Goal: Task Accomplishment & Management: Use online tool/utility

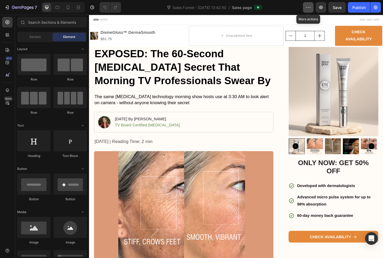
click at [311, 9] on icon "button" at bounding box center [308, 7] width 5 height 5
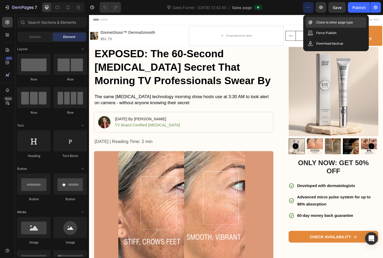
click at [315, 22] on div "Clone to other page type" at bounding box center [336, 22] width 61 height 11
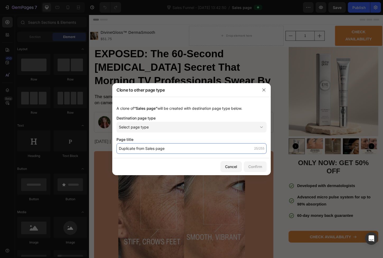
click at [178, 151] on input "Duplicate from Sales page" at bounding box center [192, 148] width 150 height 11
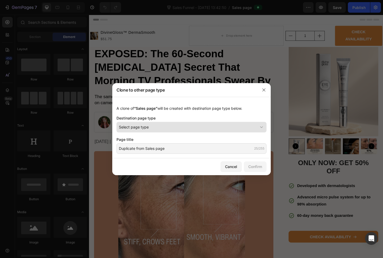
click at [176, 131] on button "Select page type" at bounding box center [192, 127] width 150 height 11
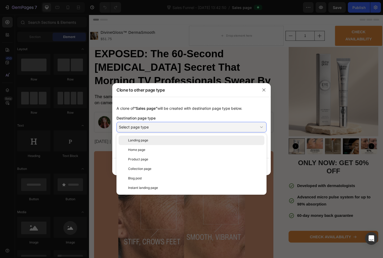
click at [174, 141] on div "Landing page" at bounding box center [195, 140] width 134 height 5
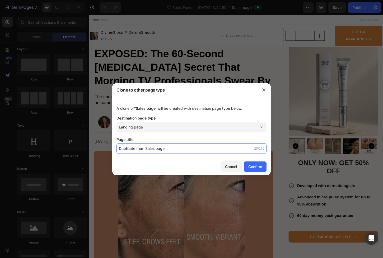
click at [171, 148] on input "Duplicate from Sales page" at bounding box center [192, 148] width 150 height 11
drag, startPoint x: 171, startPoint y: 148, endPoint x: 171, endPoint y: 137, distance: 10.3
click at [171, 137] on div "Page title Duplicate from Sales page 25/255" at bounding box center [192, 145] width 150 height 17
type input "ADVERTORIAL - LP"
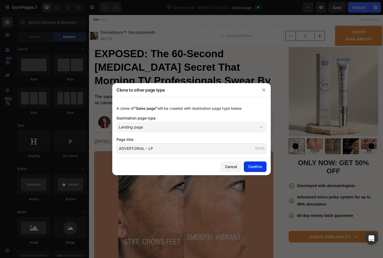
click at [249, 166] on div "Confirm" at bounding box center [255, 167] width 14 height 6
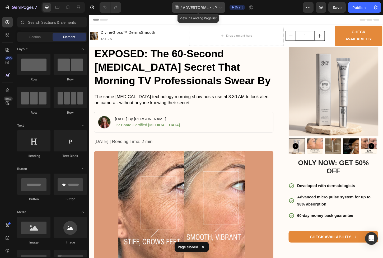
click at [216, 7] on span "ADVERTORIAL - LP" at bounding box center [200, 8] width 34 height 6
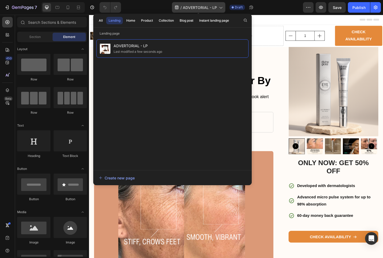
click at [216, 7] on span "ADVERTORIAL - LP" at bounding box center [200, 8] width 34 height 6
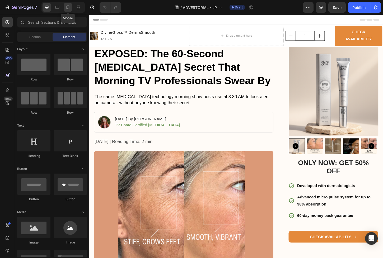
click at [67, 10] on div at bounding box center [68, 7] width 8 height 8
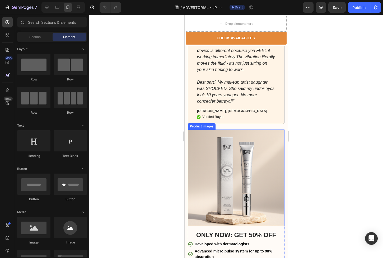
scroll to position [1399, 0]
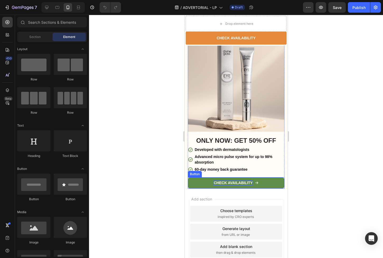
click at [245, 185] on p "CHECK AVAILABILITY" at bounding box center [232, 183] width 39 height 5
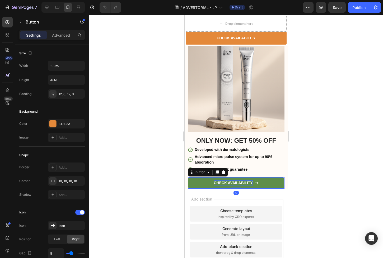
click at [238, 185] on p "CHECK AVAILABILITY" at bounding box center [232, 183] width 39 height 5
click at [264, 189] on link "CHECK AVAILABILITY" at bounding box center [236, 183] width 97 height 11
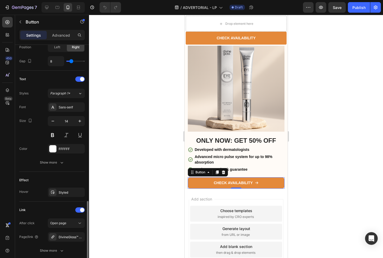
scroll to position [233, 0]
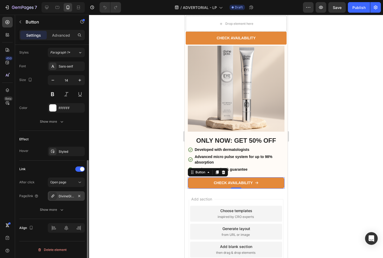
click at [64, 195] on div "DivineGloss™ DermaSmooth" at bounding box center [66, 196] width 15 height 5
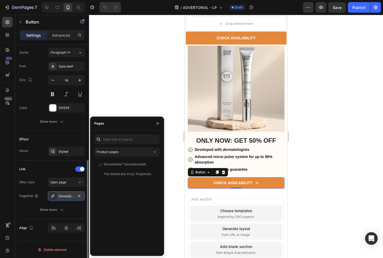
click at [64, 195] on div "DivineGloss™ DermaSmooth" at bounding box center [66, 196] width 15 height 5
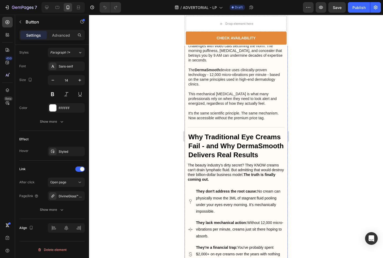
scroll to position [0, 0]
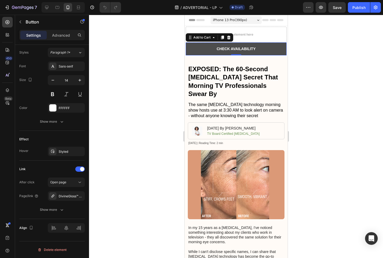
click at [256, 49] on button "CHECK AVAILABILITY" at bounding box center [235, 49] width 101 height 13
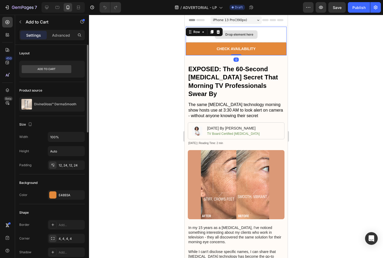
click at [271, 38] on div "Drop element here" at bounding box center [235, 35] width 101 height 16
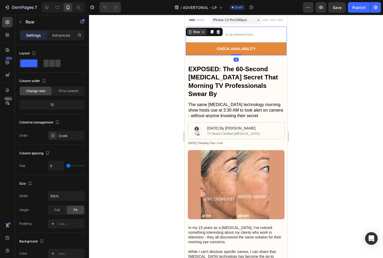
click at [195, 30] on div "Row" at bounding box center [196, 32] width 9 height 5
click at [196, 31] on div "Row" at bounding box center [196, 32] width 9 height 5
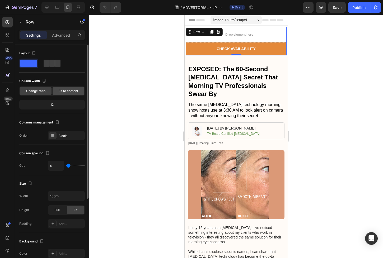
click at [69, 90] on span "Fit to content" at bounding box center [69, 91] width 20 height 5
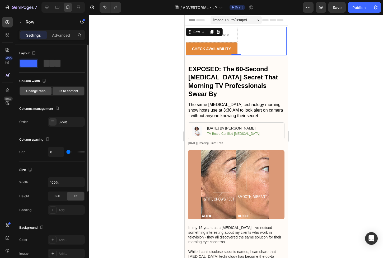
click at [43, 90] on span "Change ratio" at bounding box center [35, 91] width 19 height 5
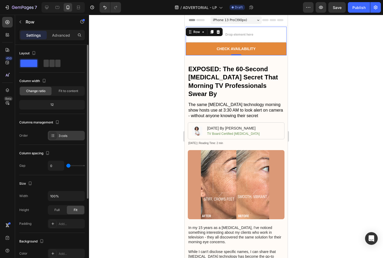
click at [71, 135] on div "3 cols" at bounding box center [71, 136] width 25 height 5
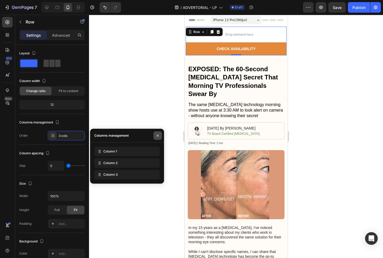
click at [156, 132] on button "button" at bounding box center [158, 136] width 8 height 8
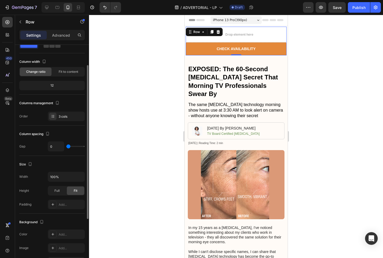
scroll to position [24, 0]
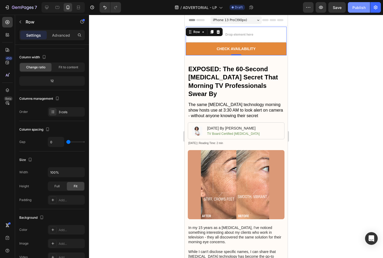
click at [363, 3] on button "Publish" at bounding box center [359, 7] width 22 height 11
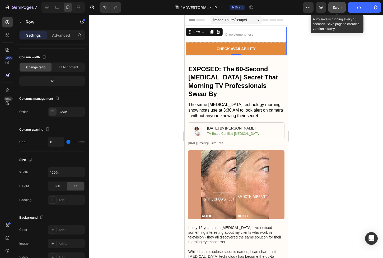
click at [336, 11] on button "Save" at bounding box center [336, 7] width 17 height 11
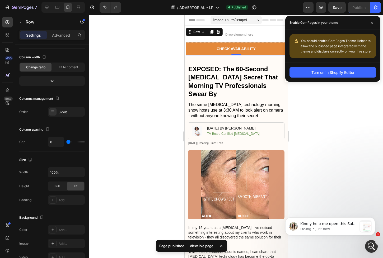
scroll to position [0, 0]
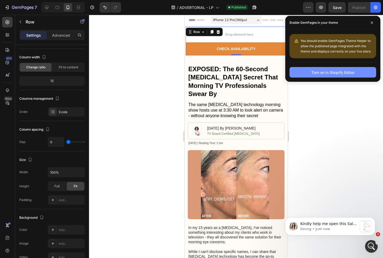
click at [327, 73] on div "Turn on in Shopify Editor" at bounding box center [333, 73] width 43 height 6
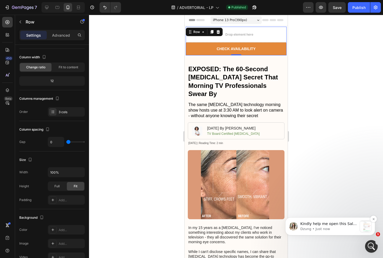
click at [346, 247] on span "Kindly help me open this Sales Funnel -> Then click on Edit Sale page Here you …" at bounding box center [328, 234] width 57 height 25
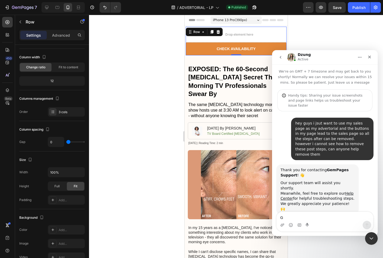
scroll to position [1, 0]
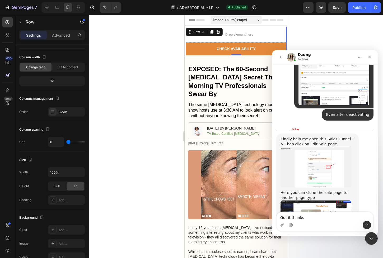
type textarea "Got it thanks!"
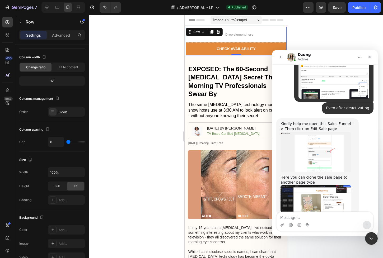
scroll to position [628, 0]
click at [371, 235] on icon "Close Intercom Messenger" at bounding box center [371, 238] width 6 height 6
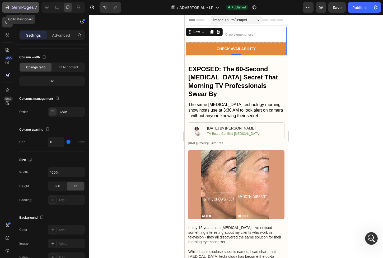
click at [14, 8] on icon "button" at bounding box center [23, 8] width 22 height 4
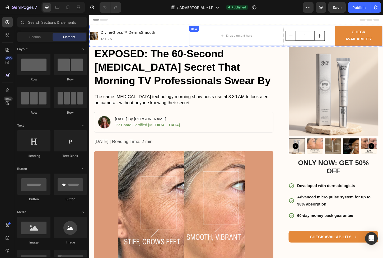
click at [326, 45] on div "1 Product Quantity" at bounding box center [326, 38] width 51 height 22
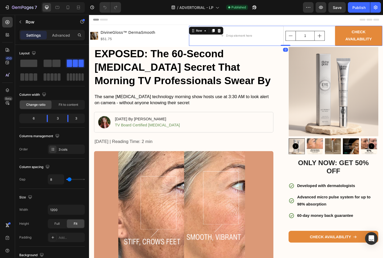
click at [326, 41] on input "1" at bounding box center [322, 37] width 21 height 10
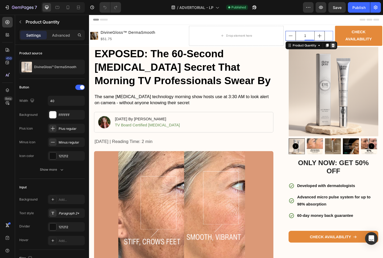
click at [350, 48] on icon at bounding box center [352, 48] width 4 height 4
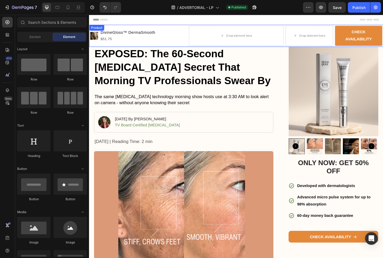
click at [139, 40] on div "$51.75" at bounding box center [131, 41] width 60 height 7
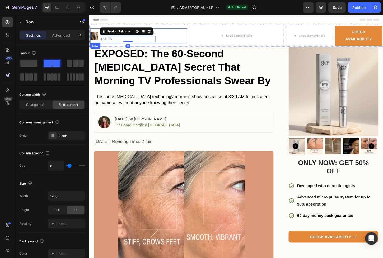
click at [169, 35] on div "Product Images DivineGloss™ DermaSmooth Product Title $51.75 Product Price Edit…" at bounding box center [142, 38] width 104 height 16
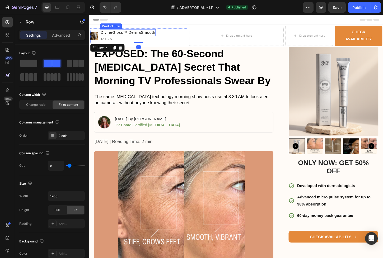
click at [148, 35] on h1 "DivineGloss™ DermaSmooth" at bounding box center [131, 33] width 60 height 7
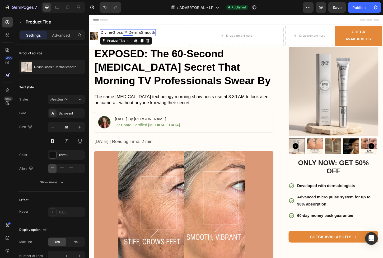
click at [148, 35] on h1 "DivineGloss™ DermaSmooth" at bounding box center [131, 33] width 60 height 7
click at [110, 33] on h1 "DivineGloss™ DermaSmooth" at bounding box center [131, 33] width 60 height 7
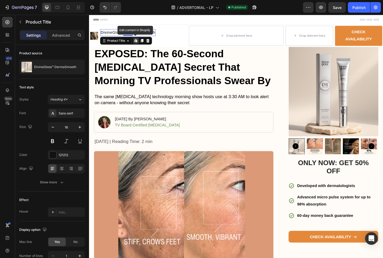
click at [110, 33] on h1 "DivineGloss™ DermaSmooth" at bounding box center [131, 33] width 60 height 7
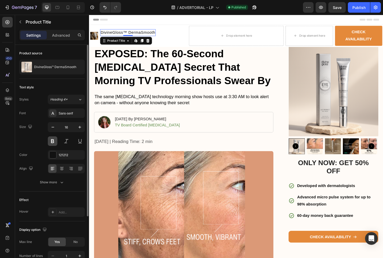
click at [53, 145] on button at bounding box center [53, 142] width 10 height 10
click at [65, 141] on button at bounding box center [67, 142] width 10 height 10
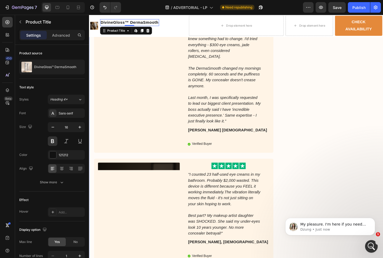
scroll to position [1405, 0]
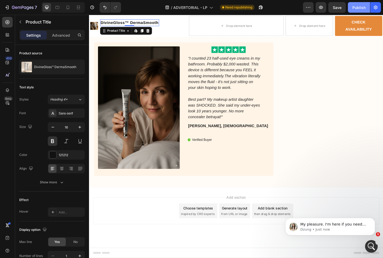
click at [359, 6] on div "Publish" at bounding box center [358, 8] width 13 height 6
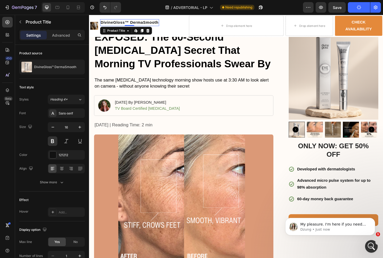
scroll to position [0, 0]
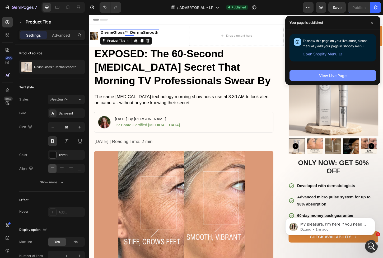
click at [338, 73] on div "View Live Page" at bounding box center [332, 76] width 27 height 6
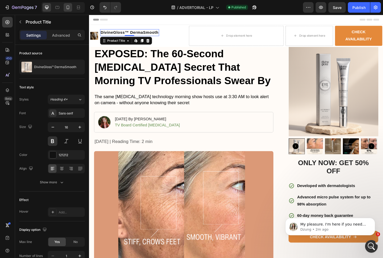
click at [72, 7] on div at bounding box center [68, 7] width 8 height 8
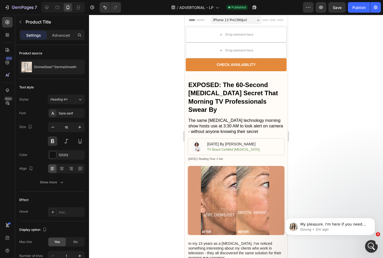
click at [268, 22] on div "Header" at bounding box center [236, 20] width 95 height 11
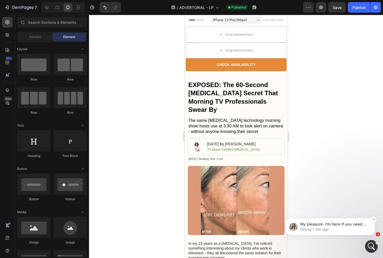
click at [344, 225] on span "My pleasure. I'm here if you need further assistance. 🤗" at bounding box center [333, 227] width 66 height 10
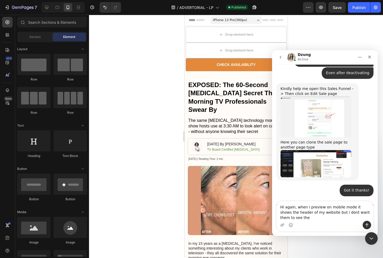
scroll to position [668, 0]
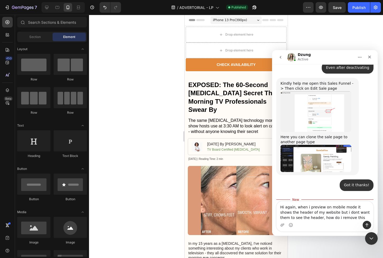
type textarea "Hi again, when i preview on mobile mode it shows the header of my website but i…"
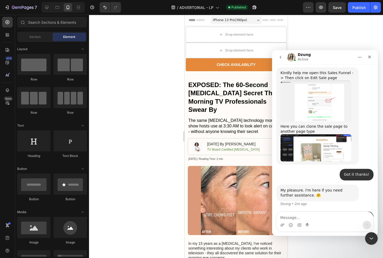
scroll to position [680, 0]
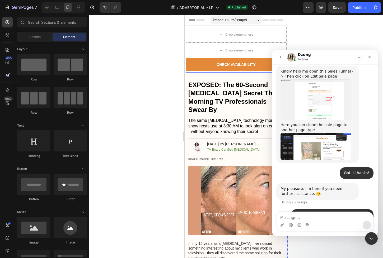
click at [220, 103] on h1 "EXPOSED: The 60-Second [MEDICAL_DATA] Secret That Morning TV Professionals Swea…" at bounding box center [236, 97] width 97 height 34
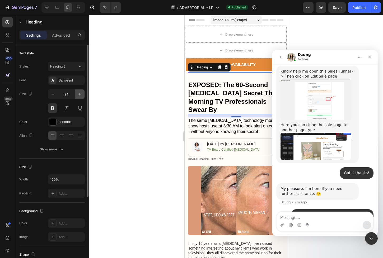
click at [82, 95] on button "button" at bounding box center [80, 95] width 10 height 10
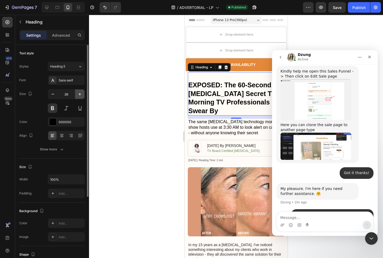
click at [82, 95] on button "button" at bounding box center [80, 95] width 10 height 10
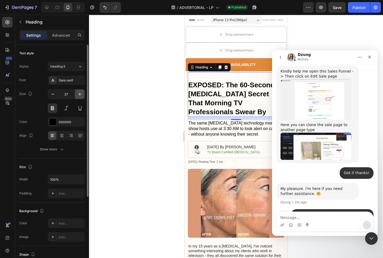
click at [82, 95] on button "button" at bounding box center [80, 95] width 10 height 10
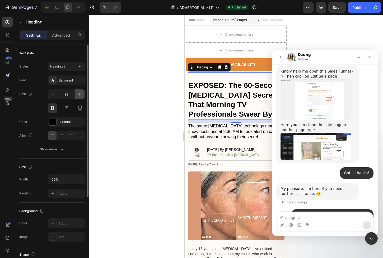
click at [82, 95] on button "button" at bounding box center [80, 95] width 10 height 10
type input "29"
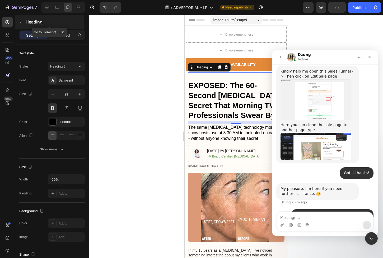
click at [21, 22] on icon "button" at bounding box center [20, 22] width 4 height 4
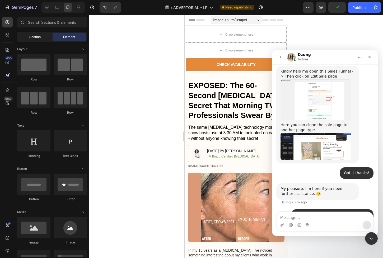
click at [42, 38] on div "Section" at bounding box center [34, 37] width 33 height 8
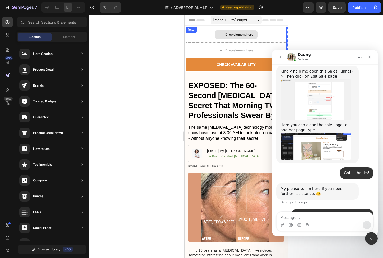
click at [263, 35] on div "Drop element here" at bounding box center [235, 35] width 101 height 16
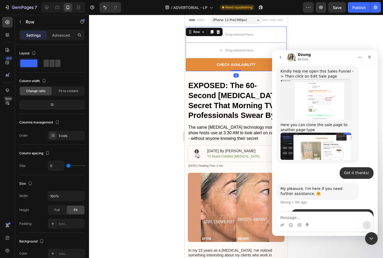
click at [265, 24] on div "Header" at bounding box center [236, 20] width 95 height 11
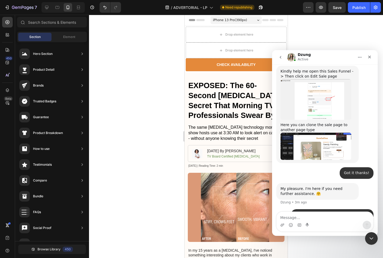
click at [192, 21] on icon at bounding box center [191, 20] width 4 height 4
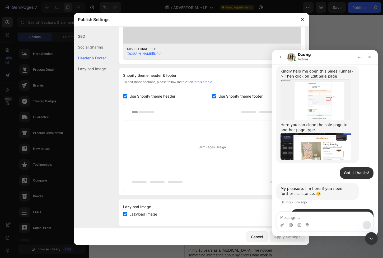
scroll to position [217, 0]
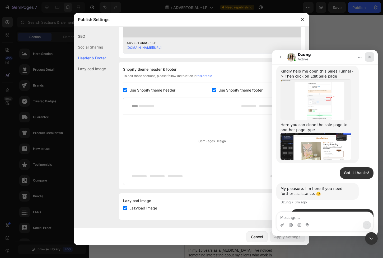
click at [369, 57] on icon "Close" at bounding box center [370, 57] width 4 height 4
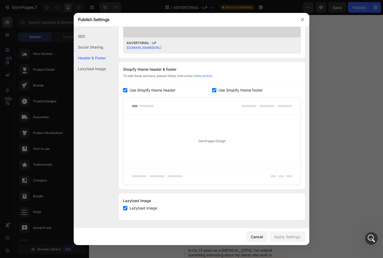
scroll to position [680, 0]
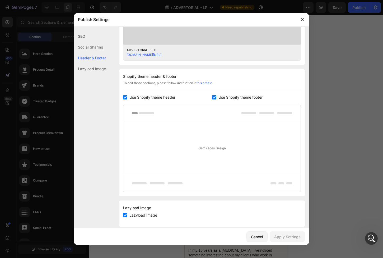
click at [161, 98] on span "Use Shopify theme header" at bounding box center [152, 97] width 46 height 6
checkbox input "false"
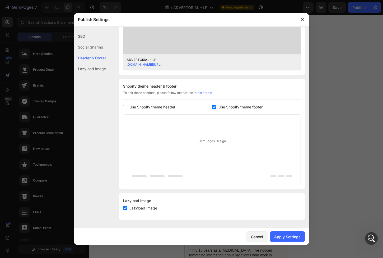
click at [219, 107] on span "Use Shopify theme footer" at bounding box center [241, 107] width 44 height 6
checkbox input "false"
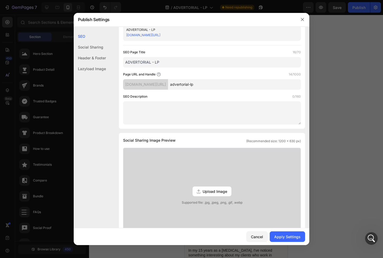
scroll to position [0, 0]
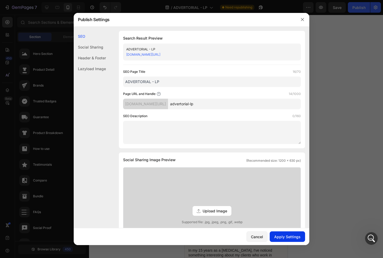
click at [290, 238] on div "Apply Settings" at bounding box center [287, 237] width 26 height 6
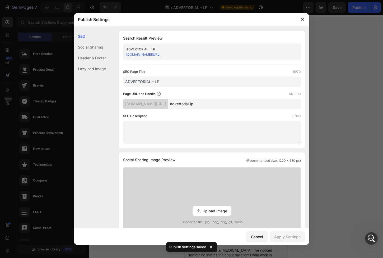
click at [361, 10] on div at bounding box center [191, 129] width 383 height 258
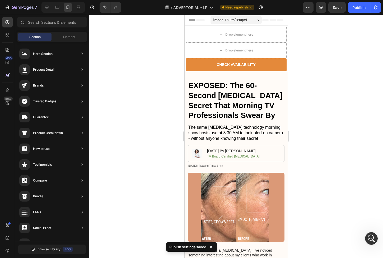
click at [361, 10] on div "Publish" at bounding box center [358, 8] width 13 height 6
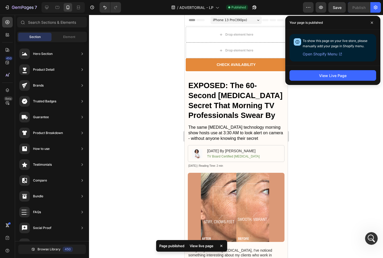
click at [347, 82] on div "View Live Page" at bounding box center [332, 75] width 95 height 19
click at [347, 77] on button "View Live Page" at bounding box center [333, 75] width 87 height 11
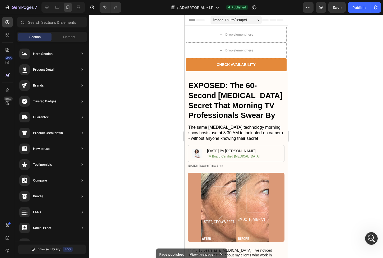
scroll to position [700, 0]
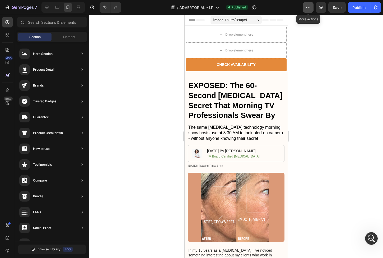
click at [306, 8] on icon "button" at bounding box center [308, 7] width 5 height 5
click at [318, 8] on button "button" at bounding box center [321, 7] width 11 height 11
click at [368, 237] on icon "Open Intercom Messenger" at bounding box center [370, 238] width 9 height 9
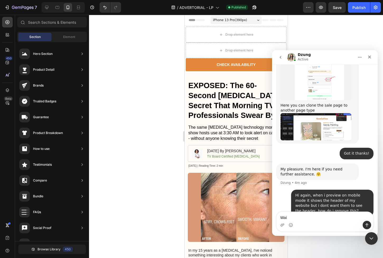
type textarea "Wait"
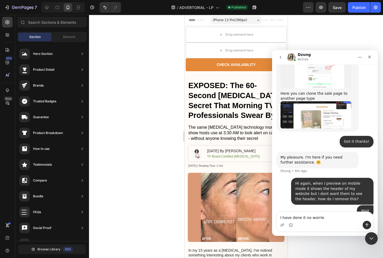
type textarea "I have done it no worries"
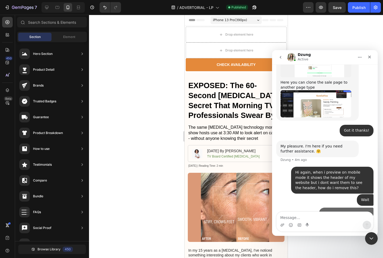
scroll to position [724, 0]
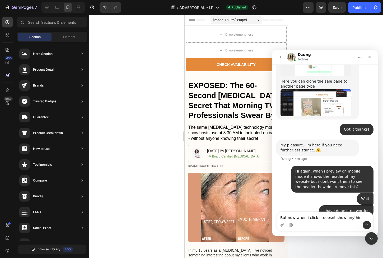
type textarea "But now when i click it doesnt show anything"
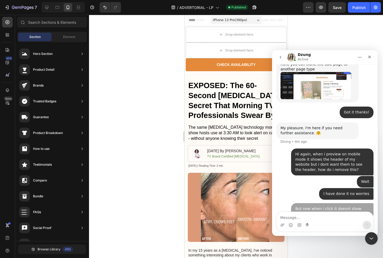
scroll to position [742, 0]
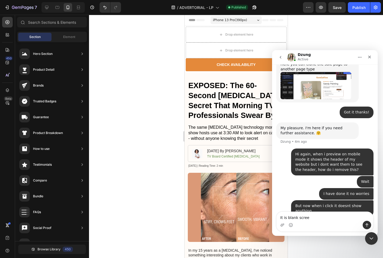
type textarea "It is blank screen"
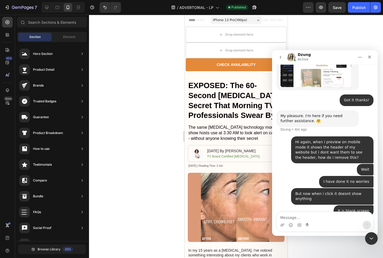
type textarea "O"
type textarea "On the preview"
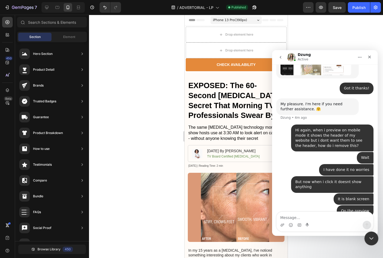
click at [370, 235] on icon "Close Intercom Messenger" at bounding box center [371, 238] width 6 height 6
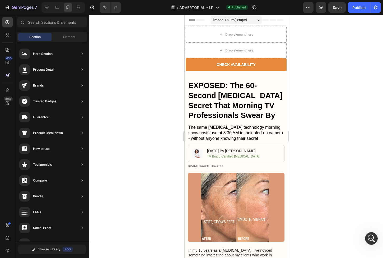
click at [349, 14] on div "7 / ADVERTORIAL - LP Published Preview Save Publish" at bounding box center [191, 7] width 383 height 15
click at [352, 12] on button "Publish" at bounding box center [359, 7] width 22 height 11
click at [369, 240] on icon "Open Intercom Messenger" at bounding box center [370, 238] width 9 height 9
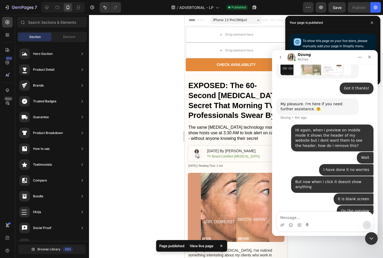
click at [201, 246] on div "View live page" at bounding box center [202, 246] width 30 height 7
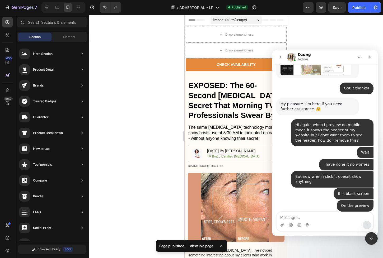
scroll to position [766, 0]
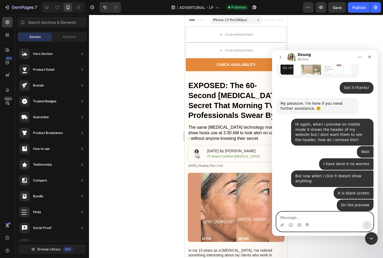
click at [298, 214] on textarea "Message…" at bounding box center [325, 216] width 97 height 9
paste textarea "[URL][DOMAIN_NAME]"
type textarea "[URL][DOMAIN_NAME]"
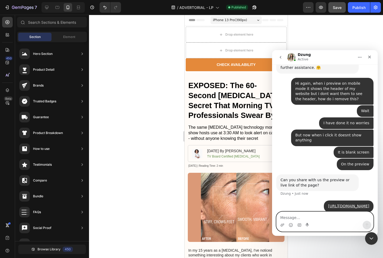
scroll to position [808, 0]
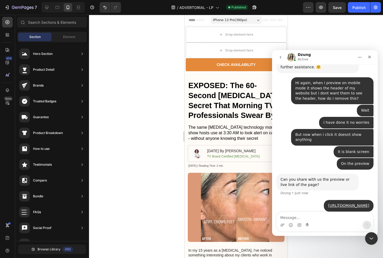
click at [270, 21] on icon at bounding box center [273, 20] width 6 height 2
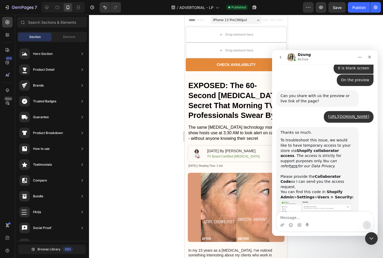
scroll to position [893, 0]
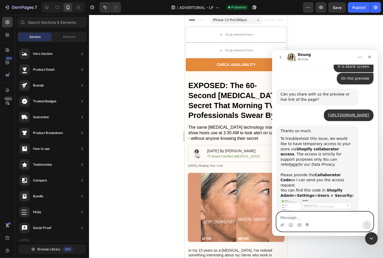
click at [299, 218] on textarea "Message…" at bounding box center [325, 216] width 97 height 9
paste textarea "3203"
type textarea "3203"
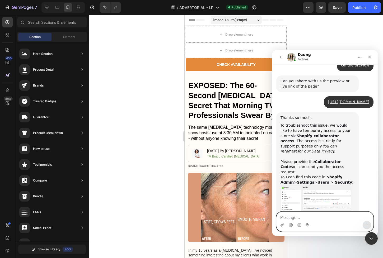
scroll to position [909, 0]
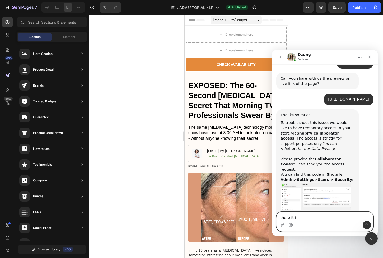
type textarea "there it is"
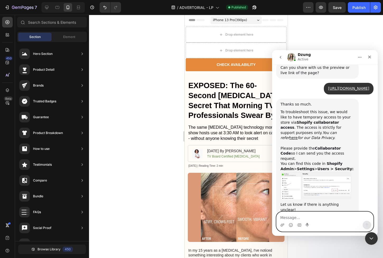
scroll to position [921, 0]
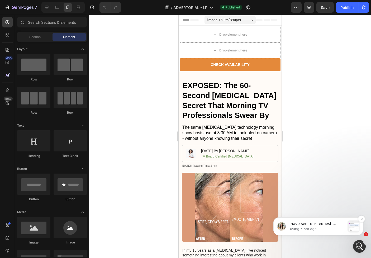
click at [320, 229] on p "Dzung • 3m ago" at bounding box center [317, 229] width 57 height 5
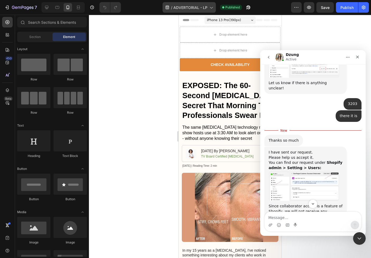
scroll to position [1042, 0]
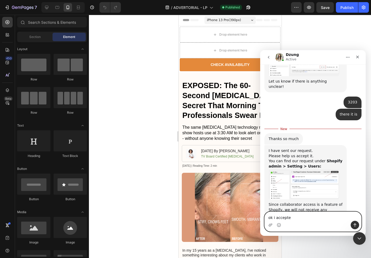
type textarea "ok i accepted"
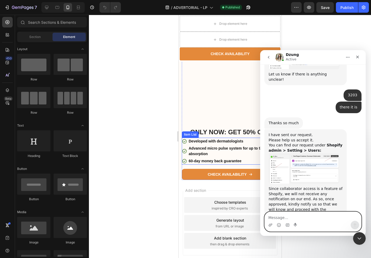
scroll to position [1418, 0]
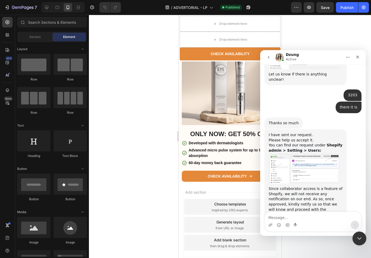
click at [359, 239] on icon "Close Intercom Messenger" at bounding box center [359, 238] width 4 height 2
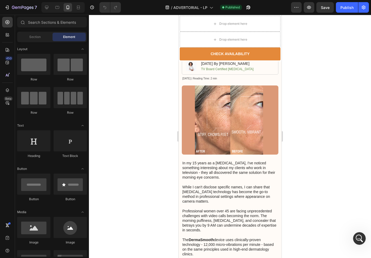
scroll to position [0, 0]
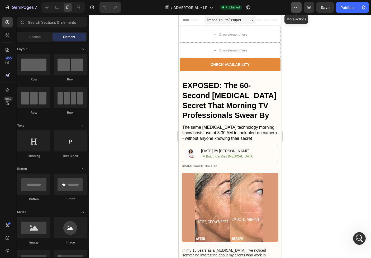
click at [296, 6] on icon "button" at bounding box center [296, 7] width 5 height 5
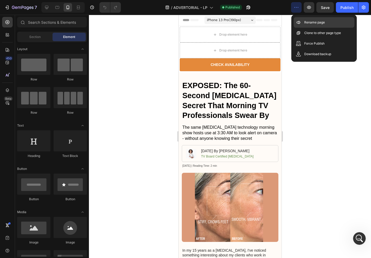
click at [301, 21] on icon at bounding box center [298, 22] width 5 height 5
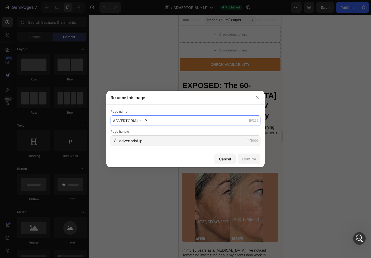
drag, startPoint x: 181, startPoint y: 119, endPoint x: 161, endPoint y: 102, distance: 25.8
click at [161, 102] on div "Rename this page Page name ADVERTORIAL - LP 16/255 Page handle advertorial-lp 1…" at bounding box center [185, 129] width 159 height 77
drag, startPoint x: 157, startPoint y: 122, endPoint x: 148, endPoint y: 109, distance: 16.2
click at [148, 109] on div "Page name ADVERTORIAL - LP 16/255" at bounding box center [186, 117] width 150 height 17
type input "e"
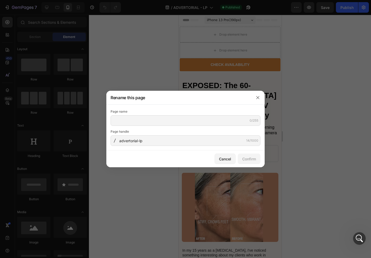
click at [206, 52] on div at bounding box center [185, 129] width 371 height 258
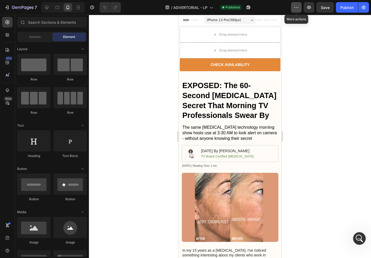
click at [293, 7] on button "button" at bounding box center [296, 7] width 11 height 11
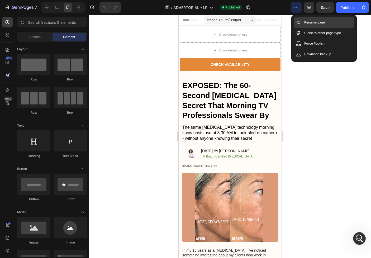
click at [314, 24] on p "Rename page" at bounding box center [315, 22] width 21 height 5
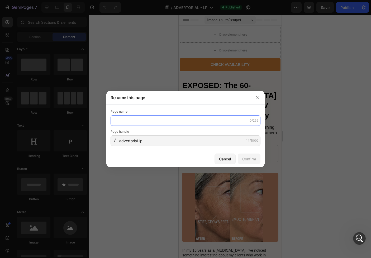
click at [169, 115] on input "text" at bounding box center [186, 120] width 150 height 11
click at [169, 118] on input "text" at bounding box center [186, 120] width 150 height 11
type input "advertorial"
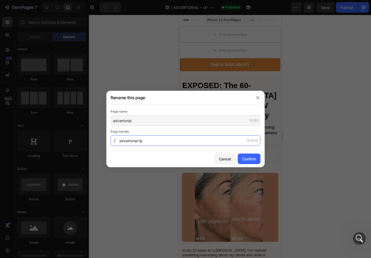
click at [215, 141] on input "advertorial-lp" at bounding box center [186, 141] width 150 height 11
type input "avertorial"
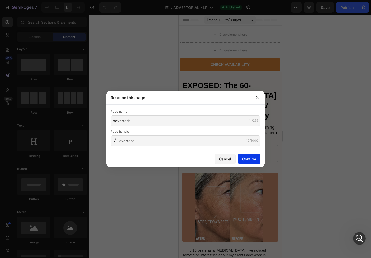
click at [244, 158] on div "Confirm" at bounding box center [250, 159] width 14 height 6
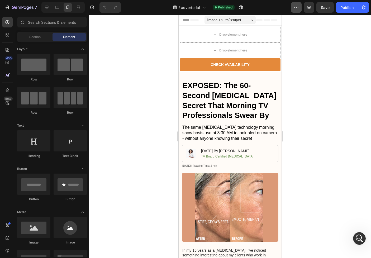
click at [299, 11] on button "button" at bounding box center [296, 7] width 11 height 11
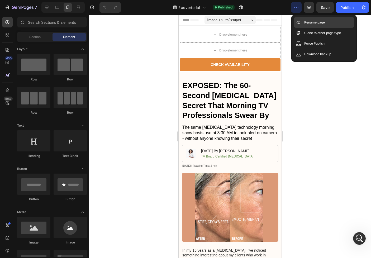
click at [317, 24] on p "Rename page" at bounding box center [315, 22] width 21 height 5
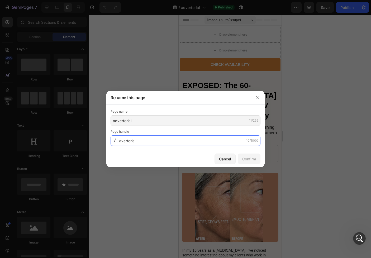
click at [122, 141] on input "avertorial" at bounding box center [186, 141] width 150 height 11
type input "advertorial"
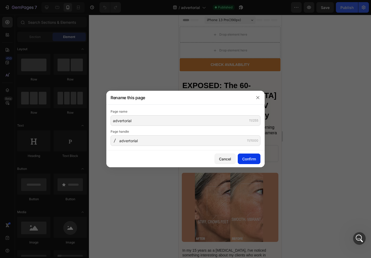
click at [244, 159] on div "Confirm" at bounding box center [250, 159] width 14 height 6
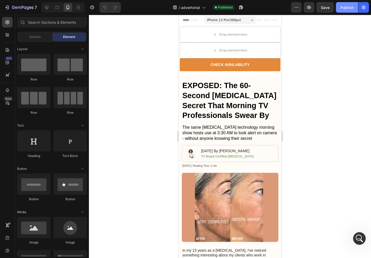
click at [343, 8] on div "Publish" at bounding box center [347, 8] width 13 height 6
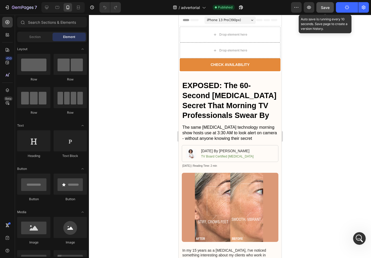
click at [328, 8] on span "Save" at bounding box center [325, 7] width 9 height 4
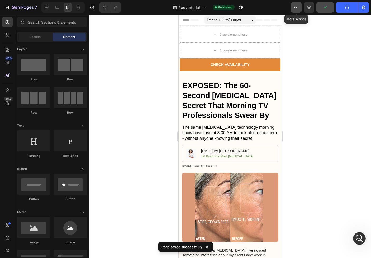
click at [298, 7] on icon "button" at bounding box center [296, 7] width 5 height 5
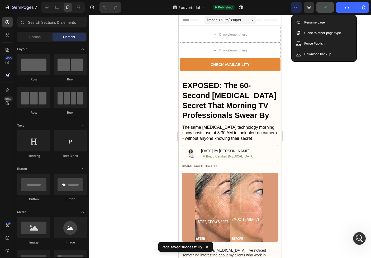
click at [298, 7] on icon "button" at bounding box center [296, 7] width 5 height 5
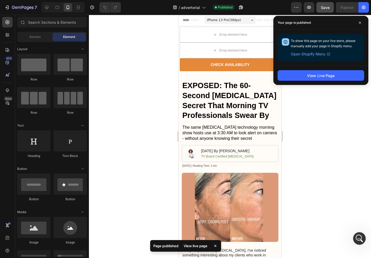
click at [303, 110] on div at bounding box center [230, 137] width 282 height 244
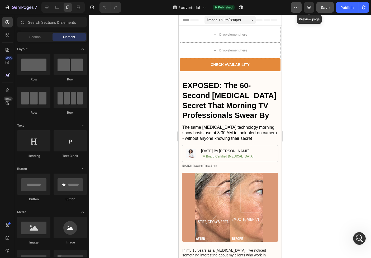
click at [296, 6] on icon "button" at bounding box center [296, 7] width 5 height 5
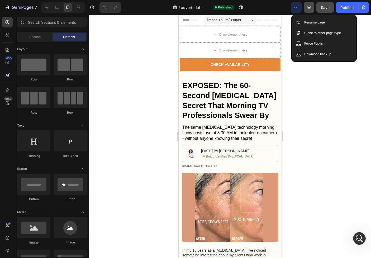
click at [307, 7] on icon "button" at bounding box center [309, 7] width 5 height 5
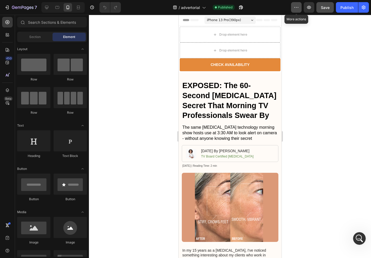
click at [300, 8] on button "button" at bounding box center [296, 7] width 11 height 11
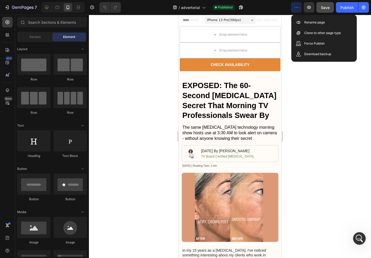
click at [300, 8] on button "button" at bounding box center [296, 7] width 11 height 11
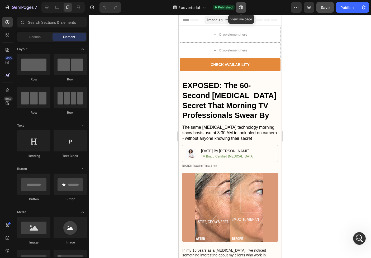
click at [239, 9] on button "button" at bounding box center [241, 7] width 11 height 11
click at [357, 239] on icon "Open Intercom Messenger" at bounding box center [359, 238] width 9 height 9
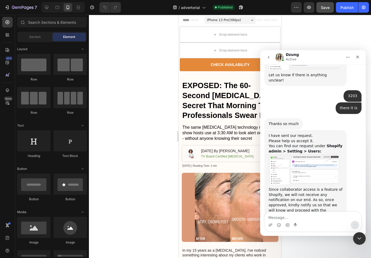
scroll to position [1049, 0]
click at [309, 219] on textarea "Message…" at bounding box center [313, 216] width 97 height 9
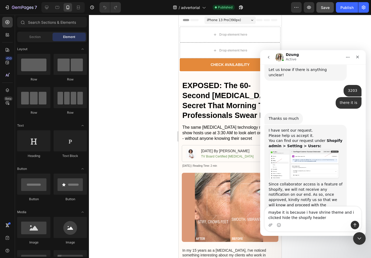
type textarea "maybe it is because i have shrine theme and i clicked hide the shopify header?"
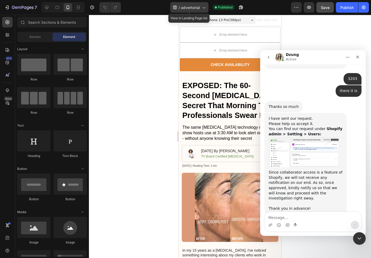
click at [196, 10] on div "/ advertorial" at bounding box center [189, 7] width 38 height 11
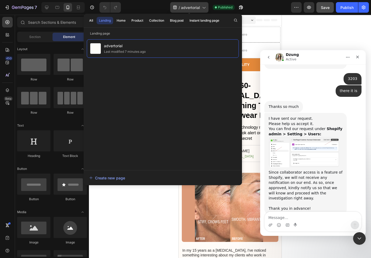
click at [196, 10] on div "/ advertorial" at bounding box center [189, 7] width 38 height 11
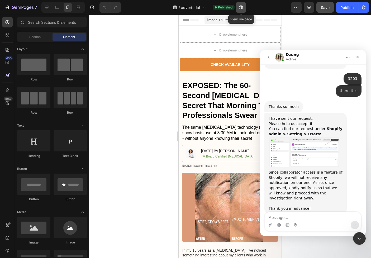
click at [242, 8] on icon "button" at bounding box center [241, 8] width 4 height 4
click at [299, 7] on icon "button" at bounding box center [296, 7] width 5 height 5
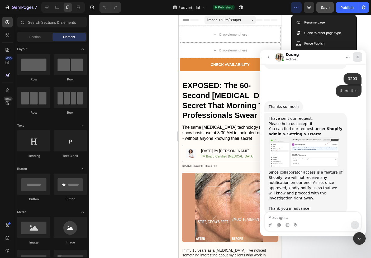
click at [357, 59] on icon "Close" at bounding box center [358, 57] width 4 height 4
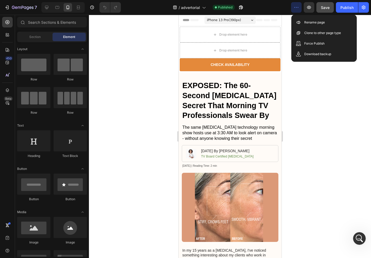
click at [130, 43] on div at bounding box center [230, 137] width 282 height 244
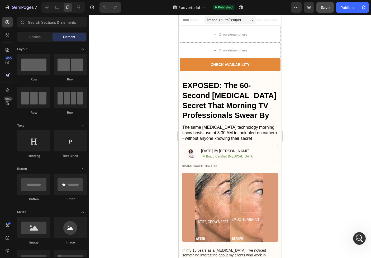
scroll to position [1087, 0]
click at [360, 243] on div "Open Intercom Messenger" at bounding box center [358, 237] width 17 height 17
